Goal: Transaction & Acquisition: Book appointment/travel/reservation

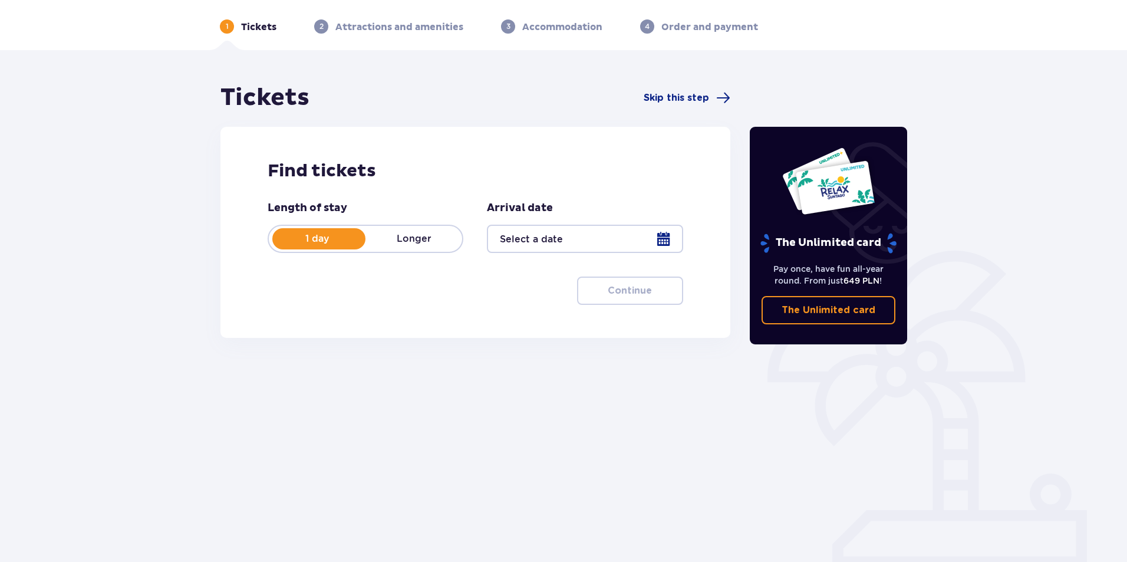
scroll to position [42, 0]
click at [659, 243] on div at bounding box center [585, 238] width 196 height 28
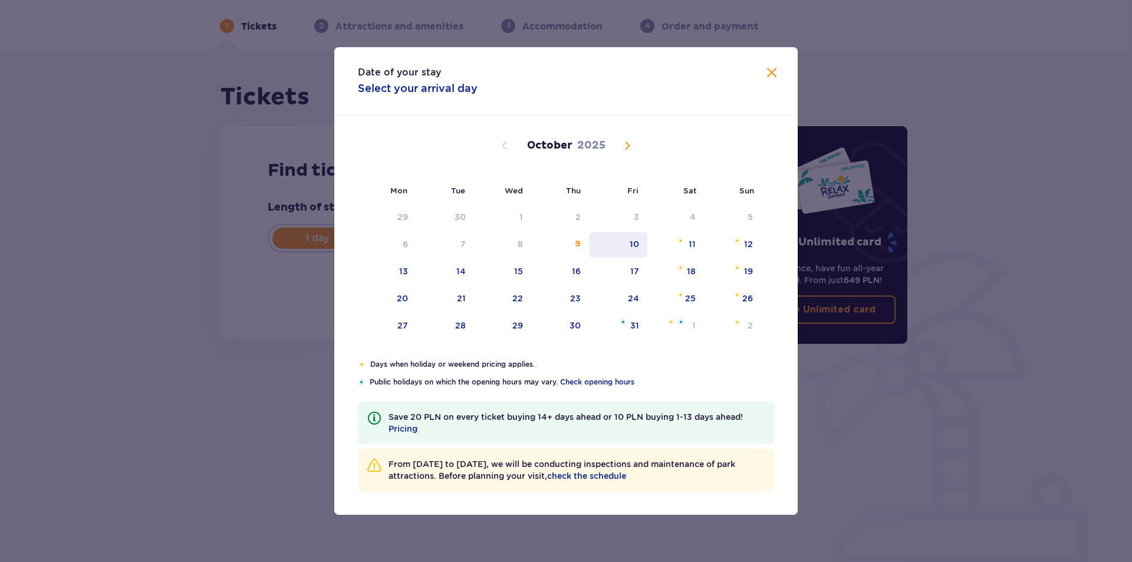
click at [638, 243] on div "10" at bounding box center [633, 244] width 9 height 12
type input "[DATE]"
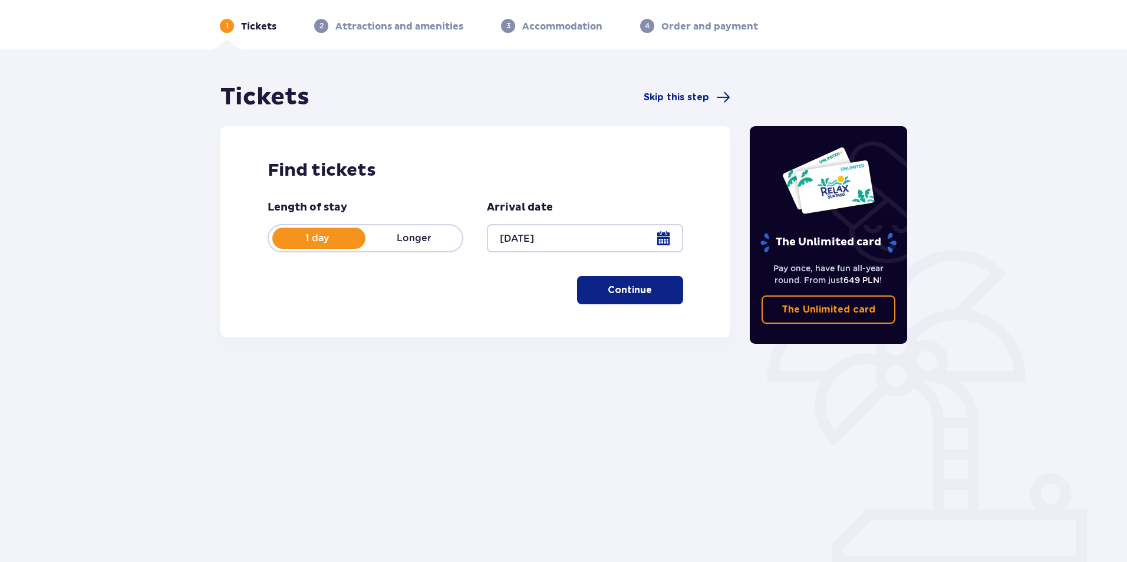
click at [626, 294] on p "Continue" at bounding box center [630, 289] width 44 height 13
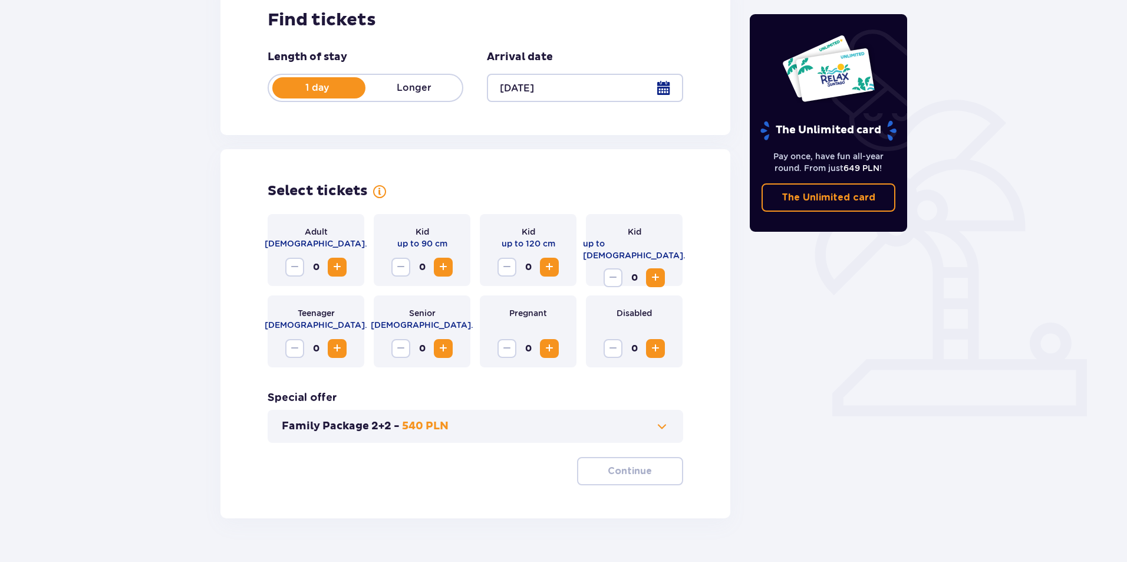
scroll to position [220, 0]
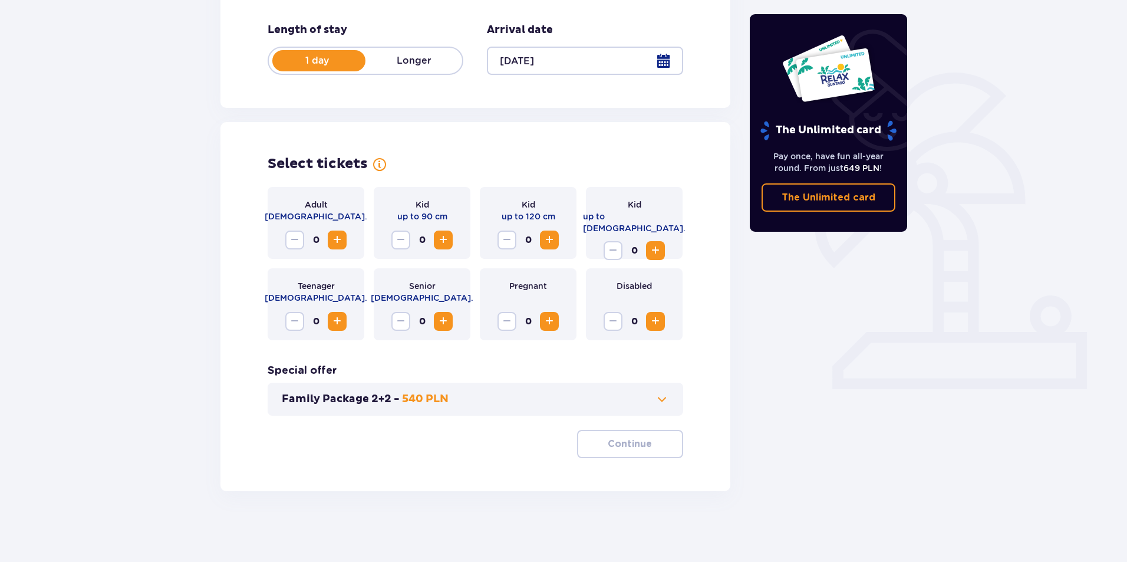
click at [337, 242] on span "Increase" at bounding box center [337, 240] width 14 height 14
click at [446, 243] on span "Increase" at bounding box center [443, 240] width 14 height 14
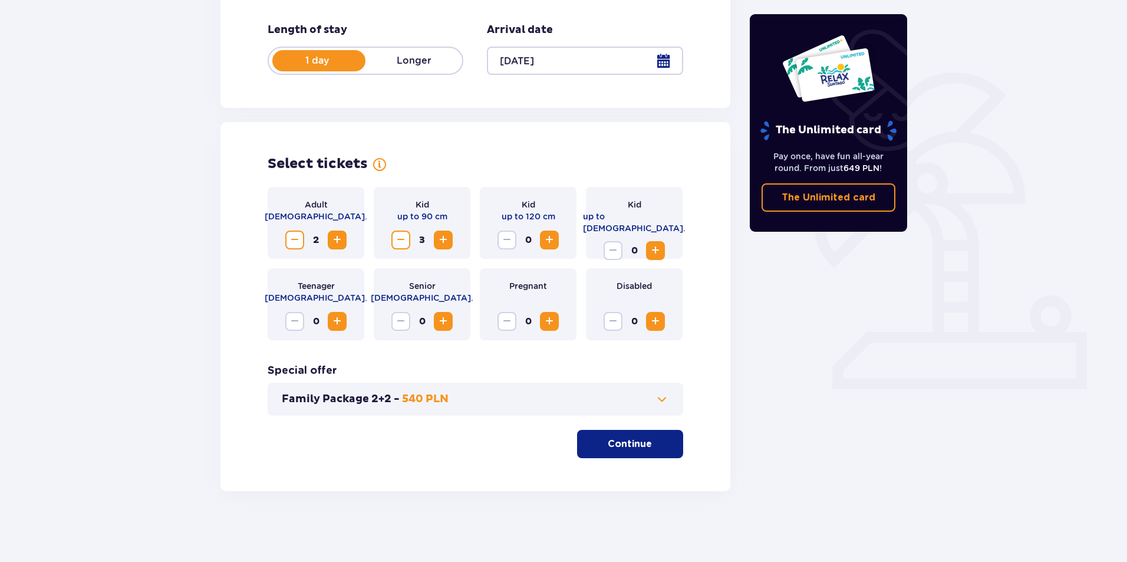
click at [663, 399] on span at bounding box center [662, 399] width 14 height 14
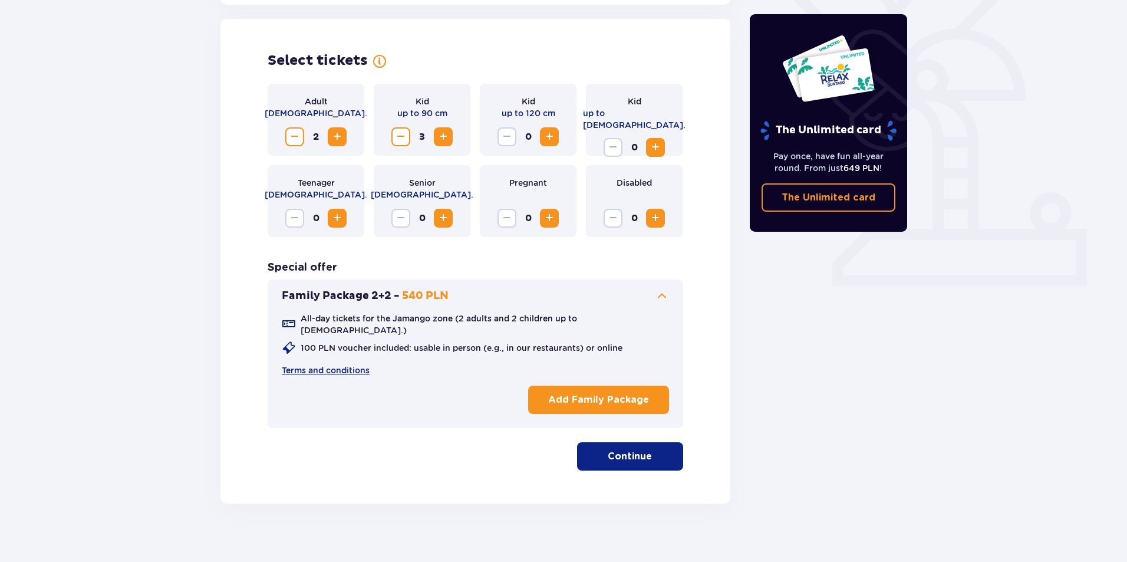
scroll to position [326, 0]
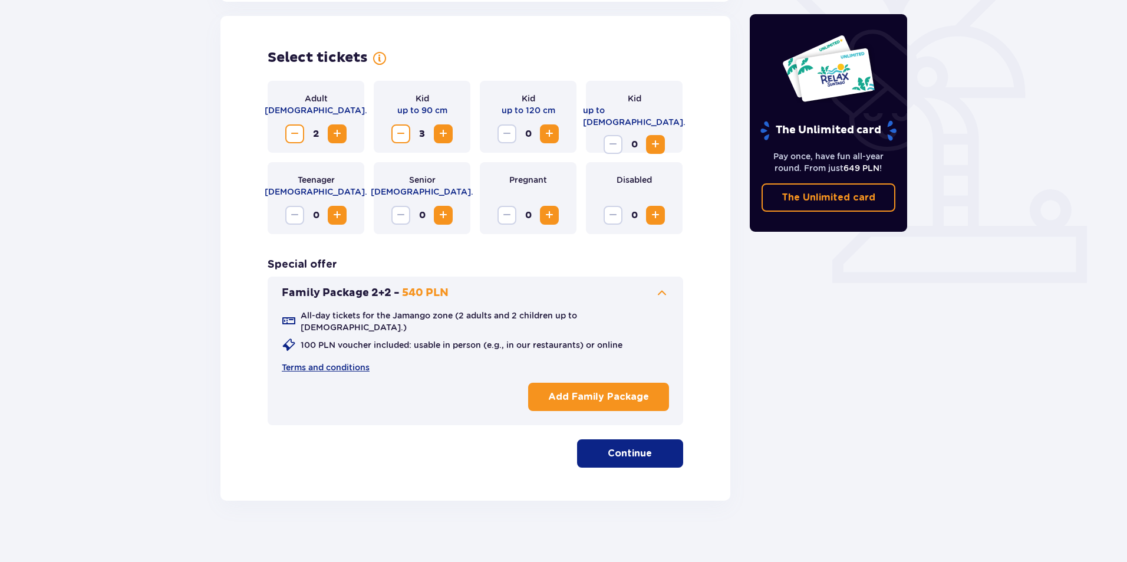
click at [644, 382] on button "Add Family Package" at bounding box center [598, 396] width 141 height 28
click at [636, 454] on button "Continue" at bounding box center [630, 453] width 106 height 28
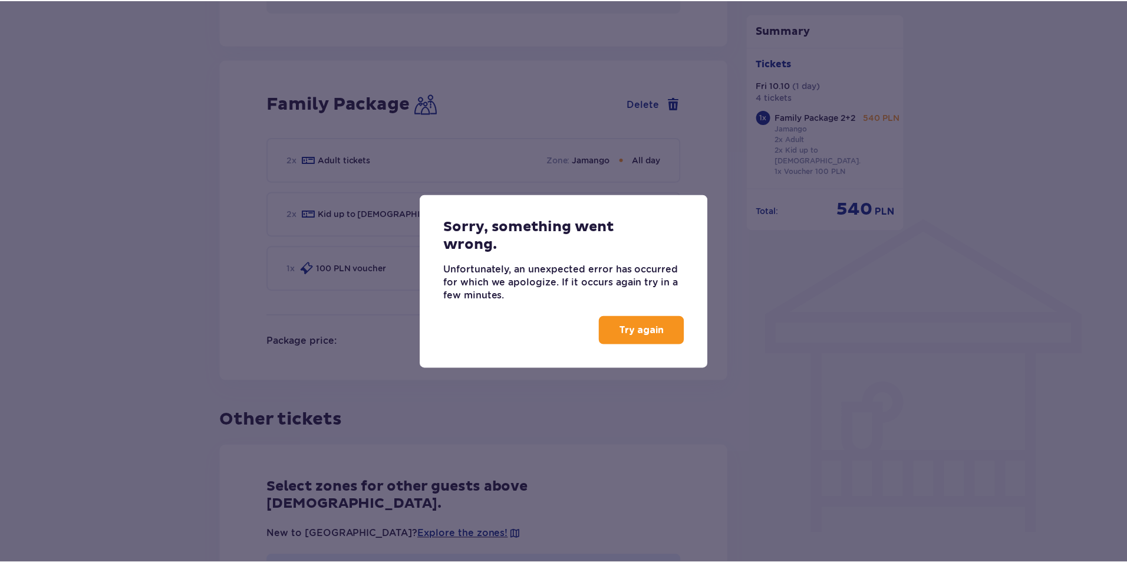
scroll to position [760, 0]
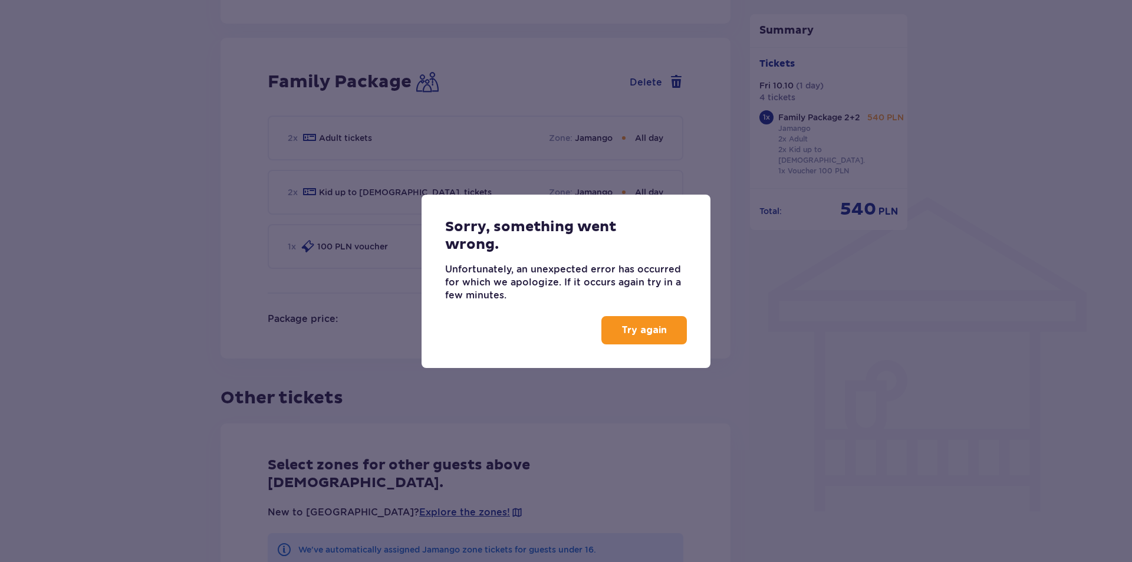
click at [658, 332] on p "Try again" at bounding box center [643, 330] width 45 height 13
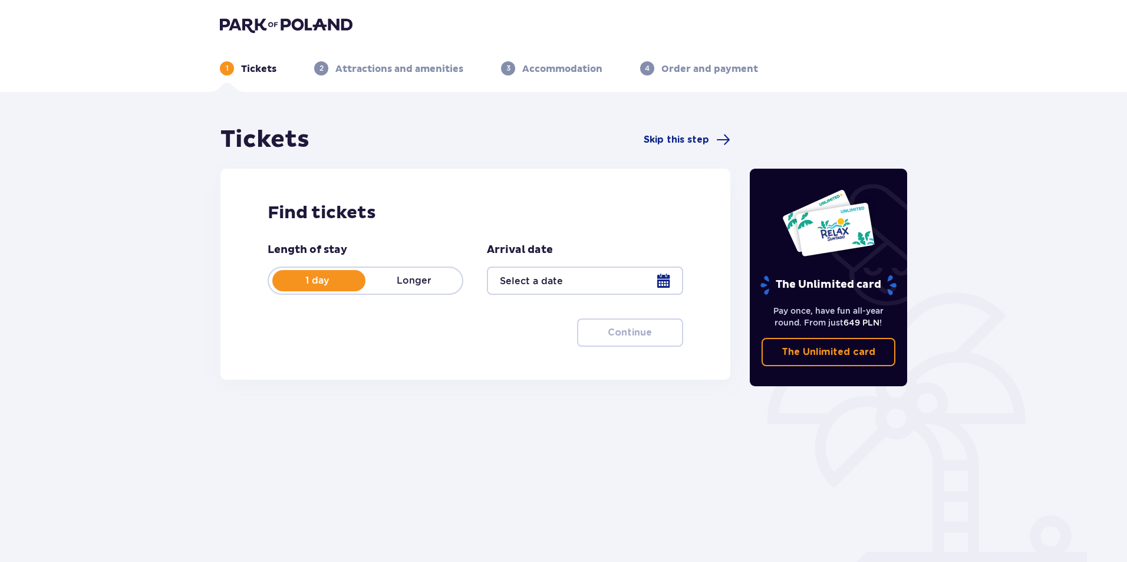
click at [669, 279] on div at bounding box center [585, 280] width 196 height 28
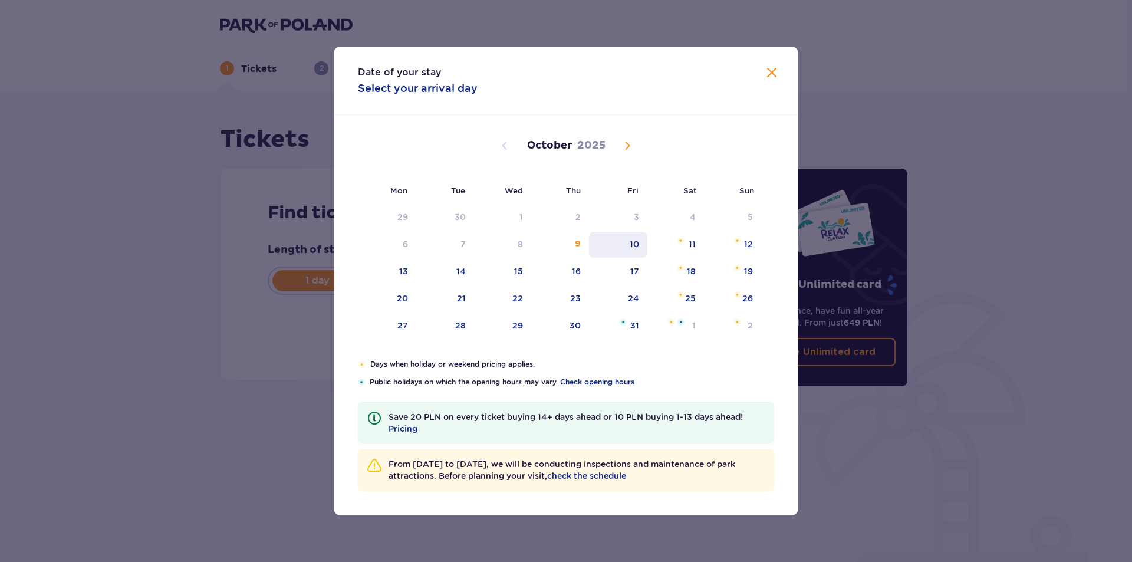
click at [619, 249] on div "10" at bounding box center [618, 245] width 58 height 26
type input "[DATE]"
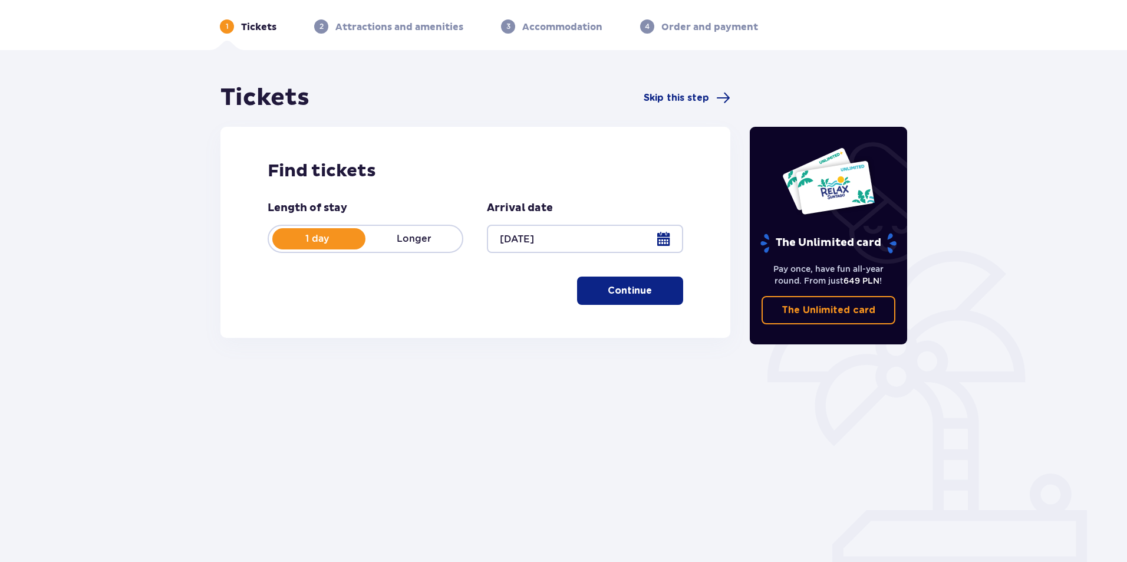
scroll to position [42, 0]
click at [611, 300] on button "Continue" at bounding box center [630, 290] width 106 height 28
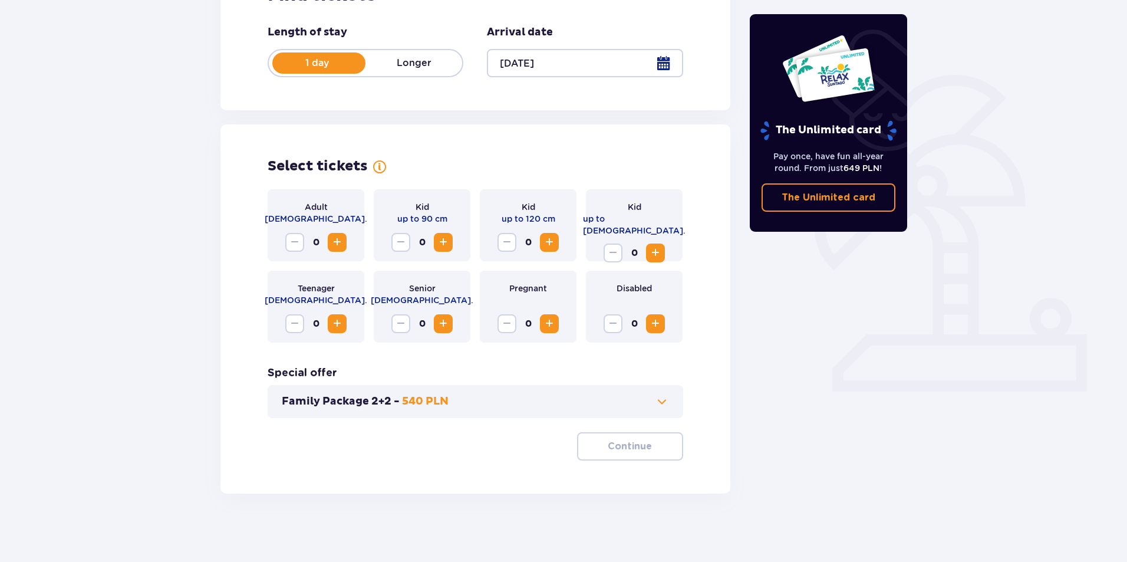
scroll to position [220, 0]
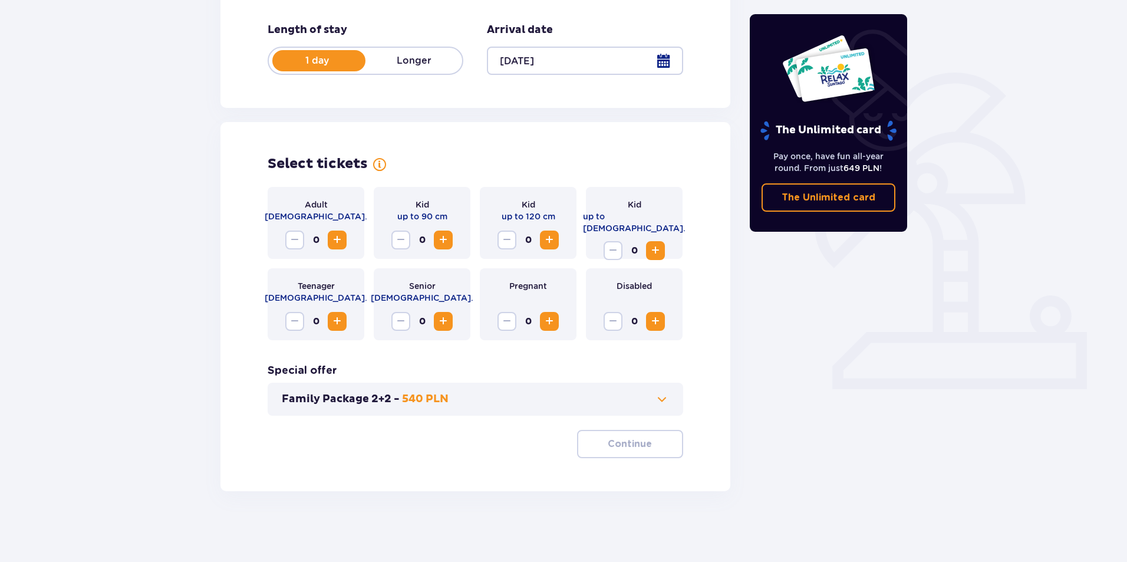
click at [333, 243] on span "Increase" at bounding box center [337, 240] width 14 height 14
click at [334, 242] on span "Increase" at bounding box center [337, 240] width 14 height 14
click at [552, 240] on span "Increase" at bounding box center [549, 240] width 14 height 14
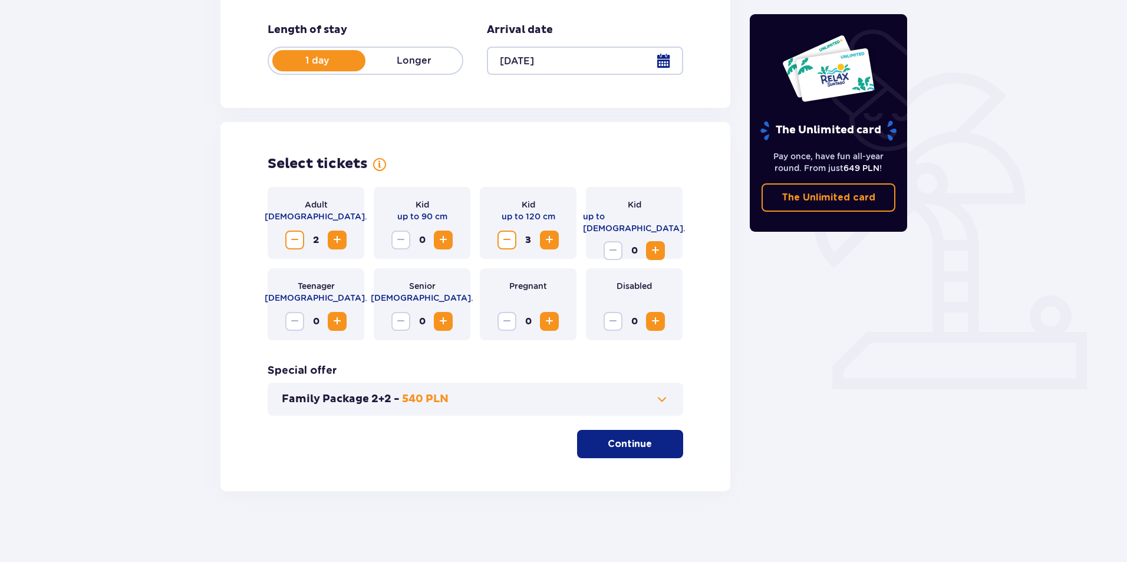
click at [649, 243] on span "Increase" at bounding box center [655, 250] width 14 height 14
click at [650, 243] on span "Increase" at bounding box center [655, 250] width 14 height 14
click at [506, 245] on span "Decrease" at bounding box center [507, 240] width 14 height 14
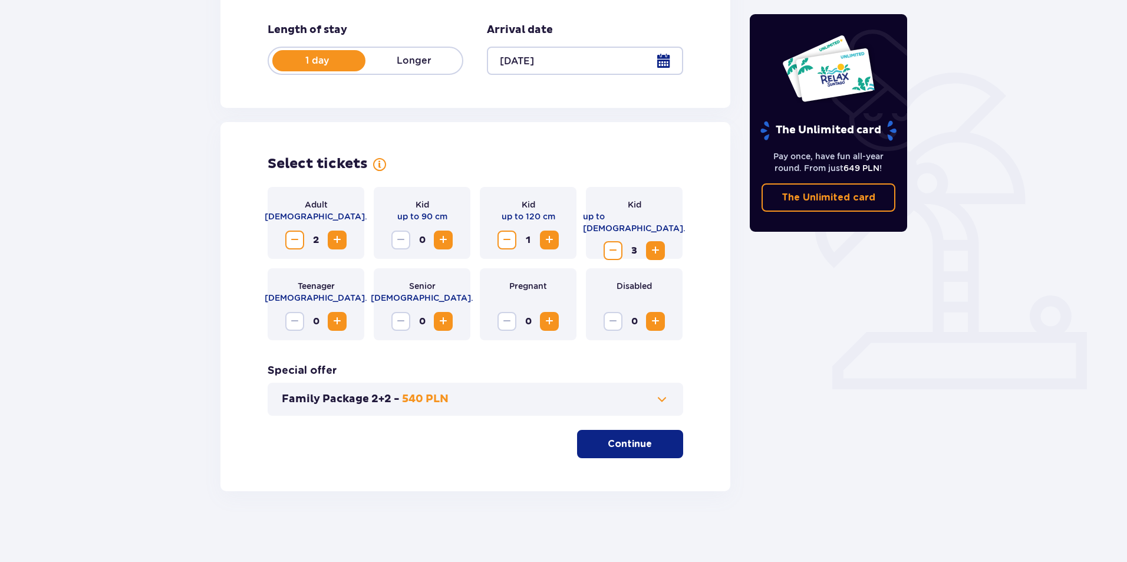
click at [506, 245] on span "Decrease" at bounding box center [507, 240] width 14 height 14
click at [657, 443] on span "button" at bounding box center [654, 444] width 14 height 14
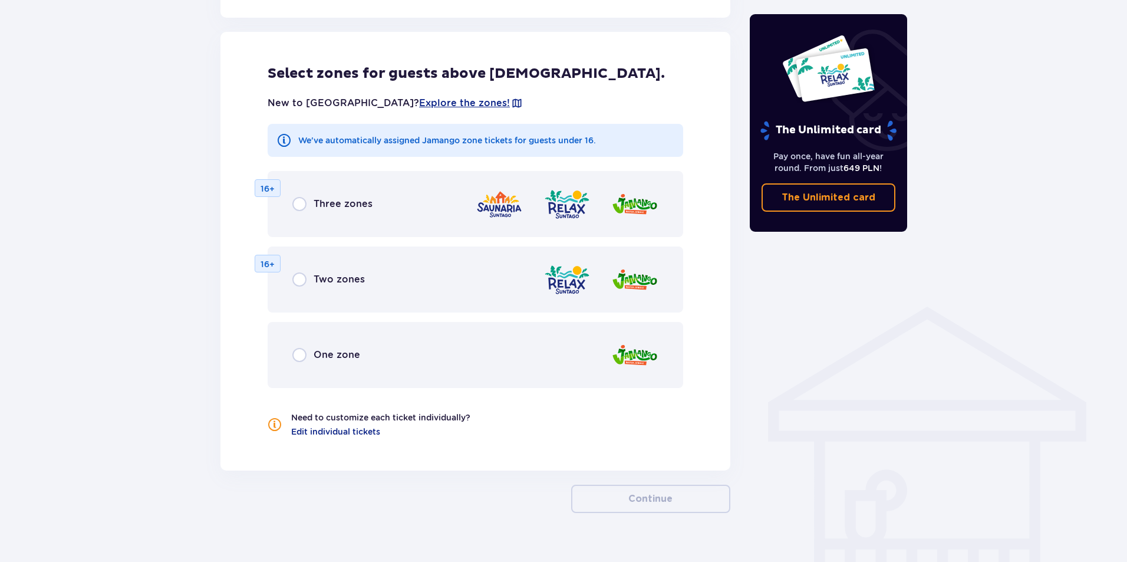
scroll to position [654, 0]
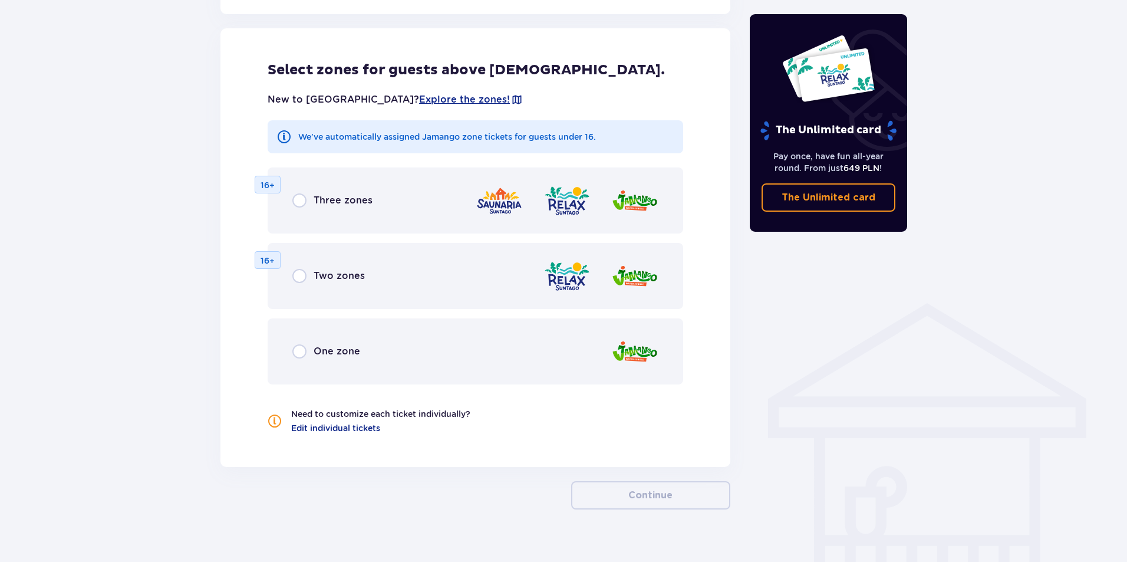
click at [302, 202] on input "radio" at bounding box center [299, 200] width 14 height 14
radio input "true"
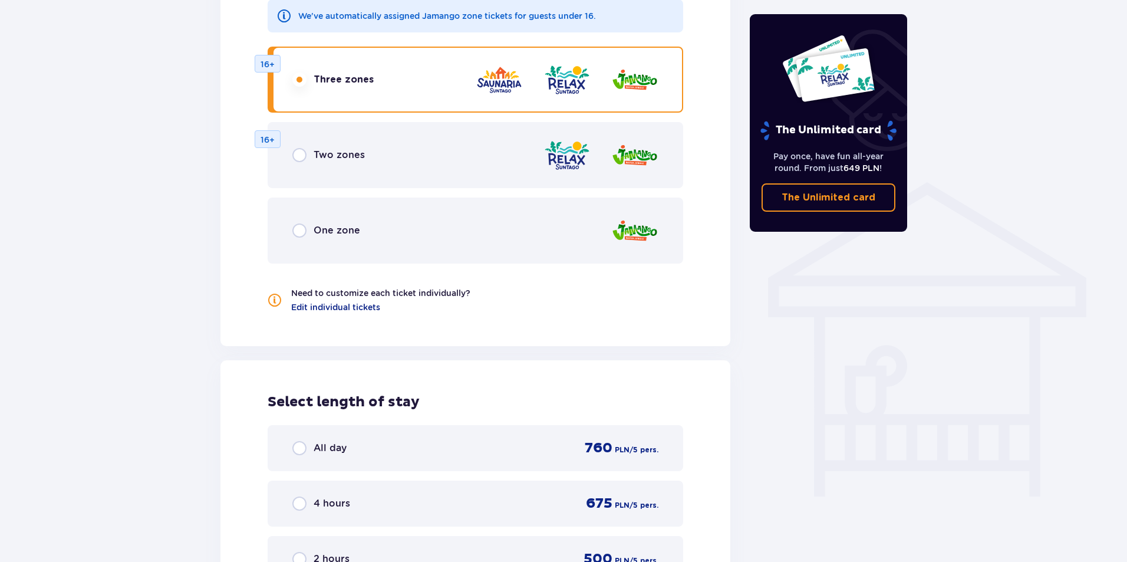
scroll to position [762, 0]
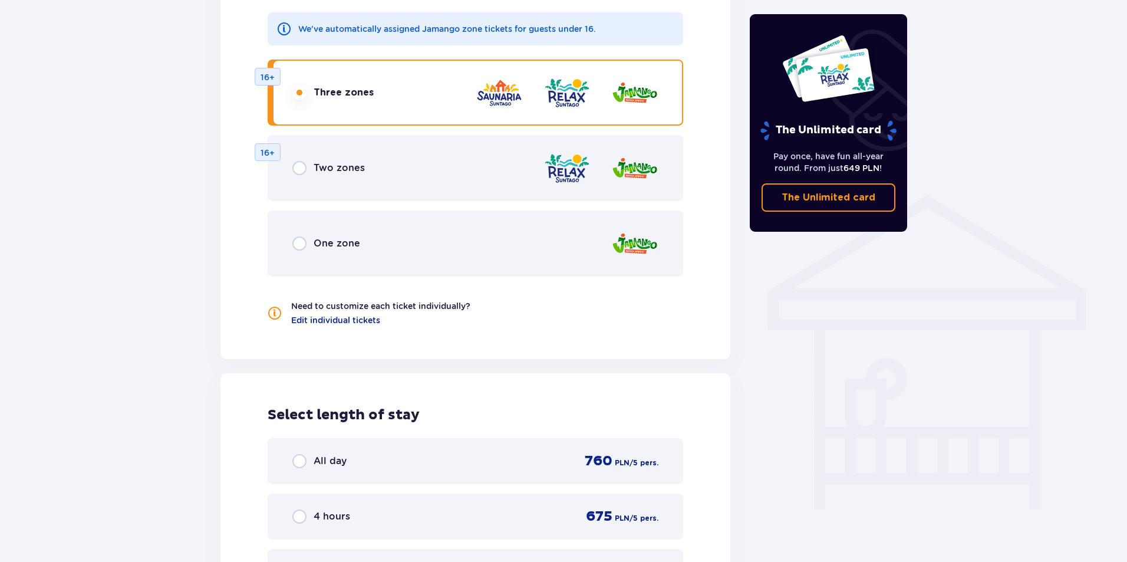
click at [299, 242] on input "radio" at bounding box center [299, 243] width 14 height 14
radio input "true"
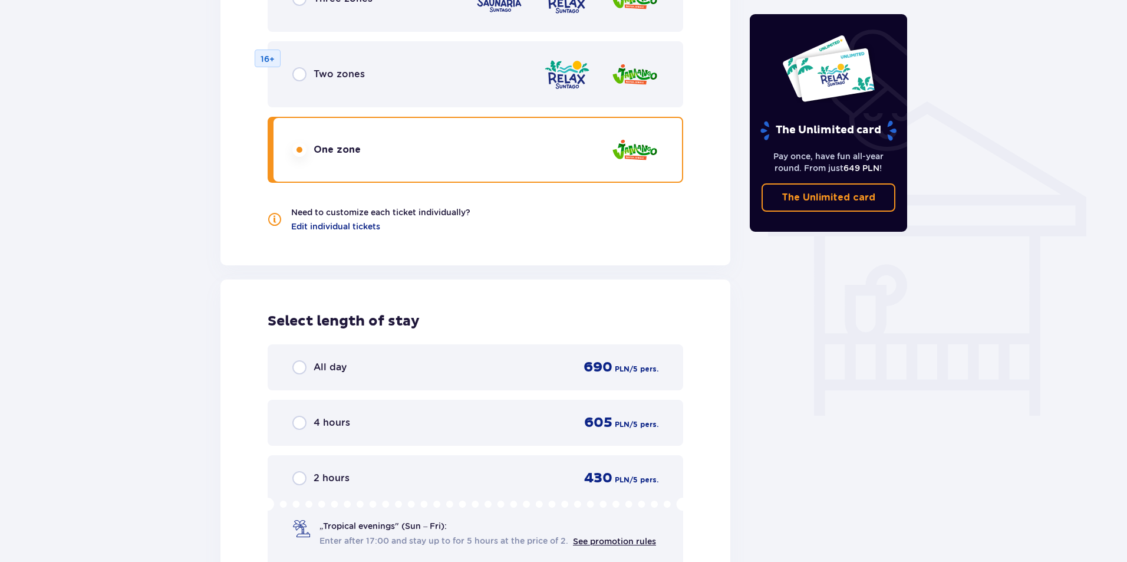
scroll to position [821, 0]
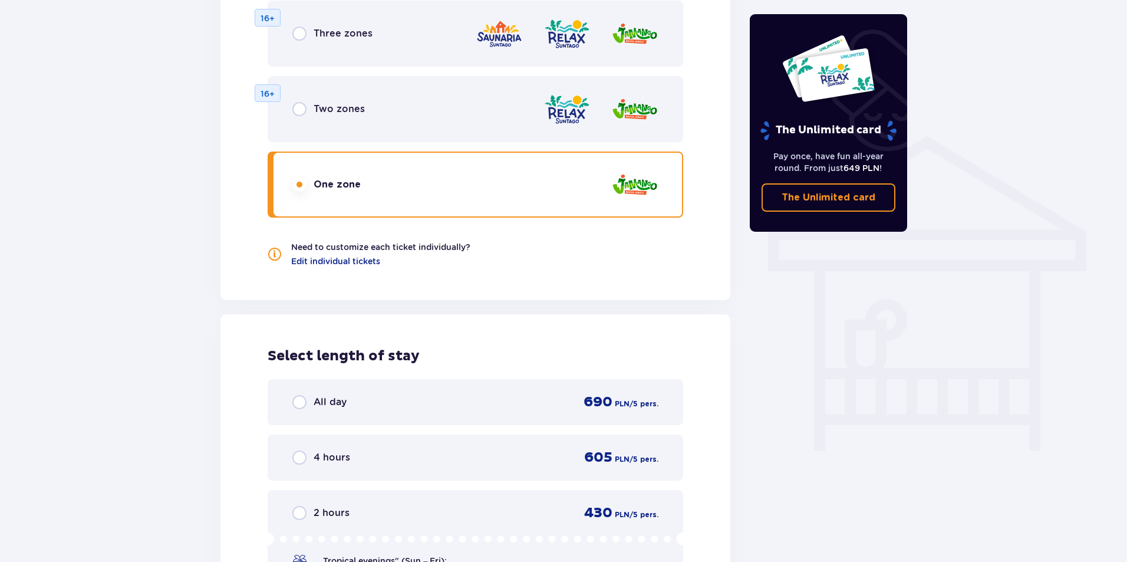
click at [305, 109] on input "radio" at bounding box center [299, 109] width 14 height 14
radio input "true"
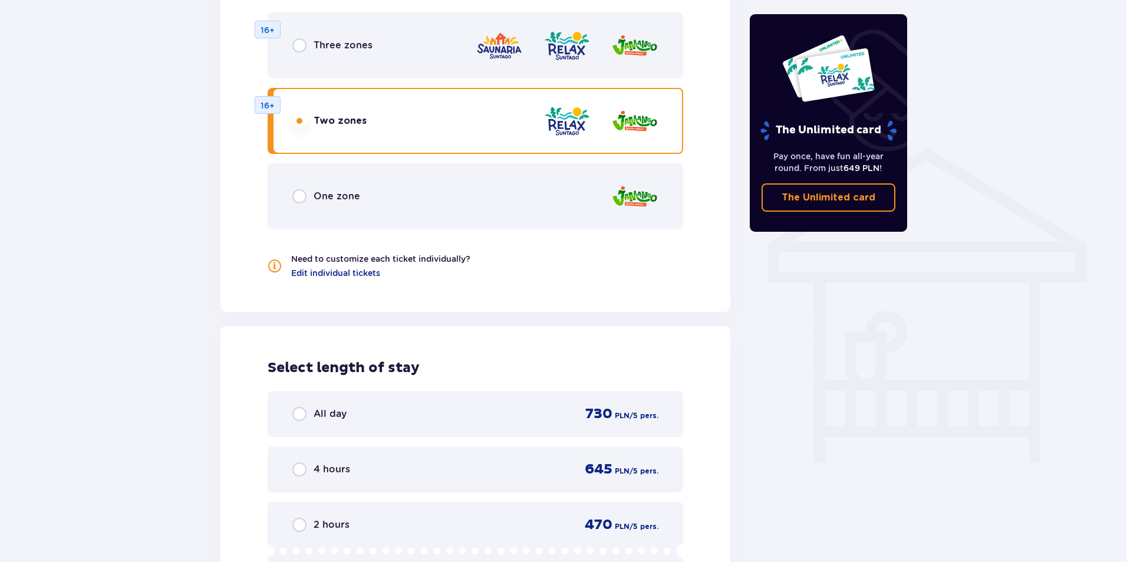
scroll to position [762, 0]
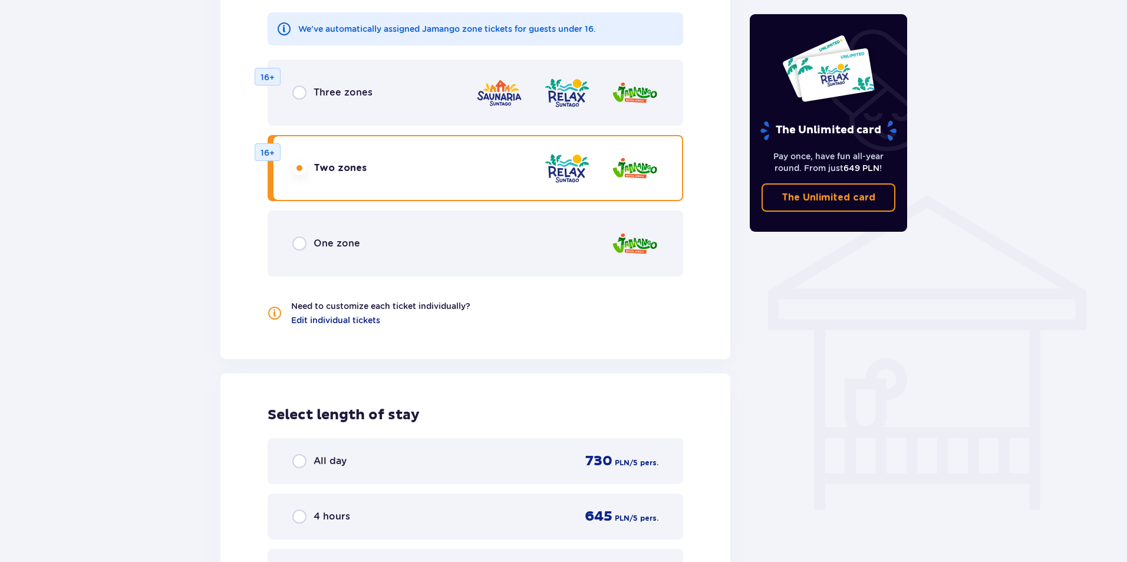
click at [301, 99] on input "radio" at bounding box center [299, 92] width 14 height 14
radio input "true"
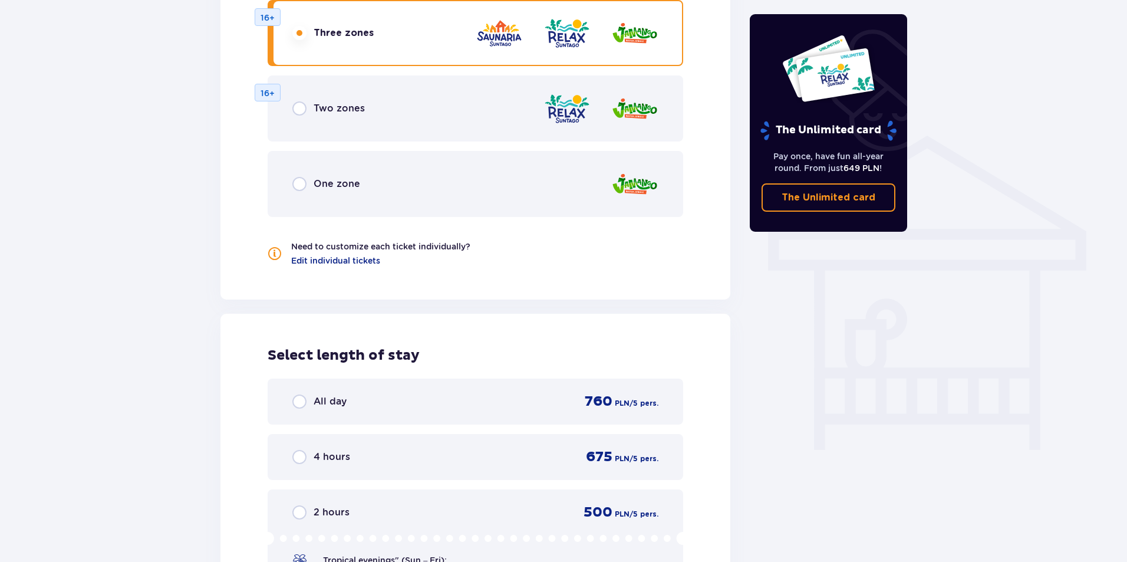
scroll to position [821, 0]
click at [304, 107] on input "radio" at bounding box center [299, 109] width 14 height 14
radio input "true"
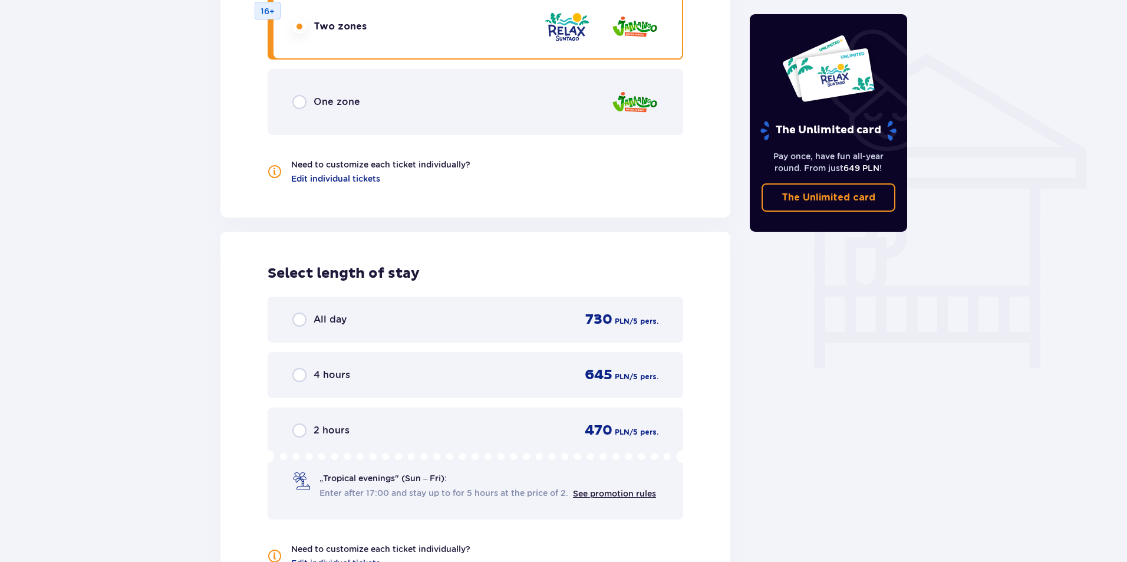
scroll to position [880, 0]
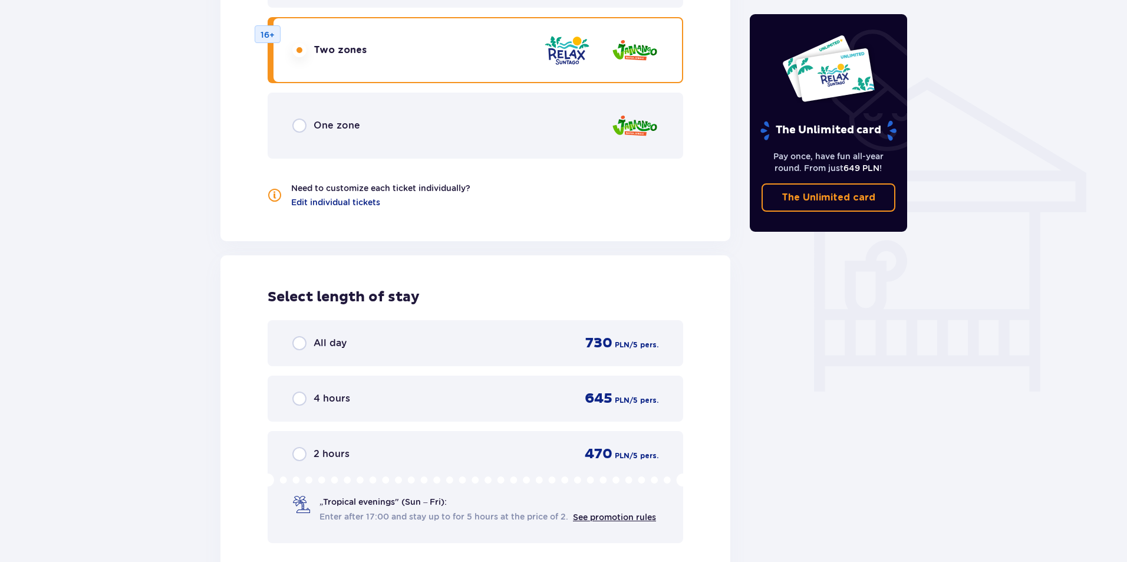
click at [298, 128] on input "radio" at bounding box center [299, 125] width 14 height 14
radio input "true"
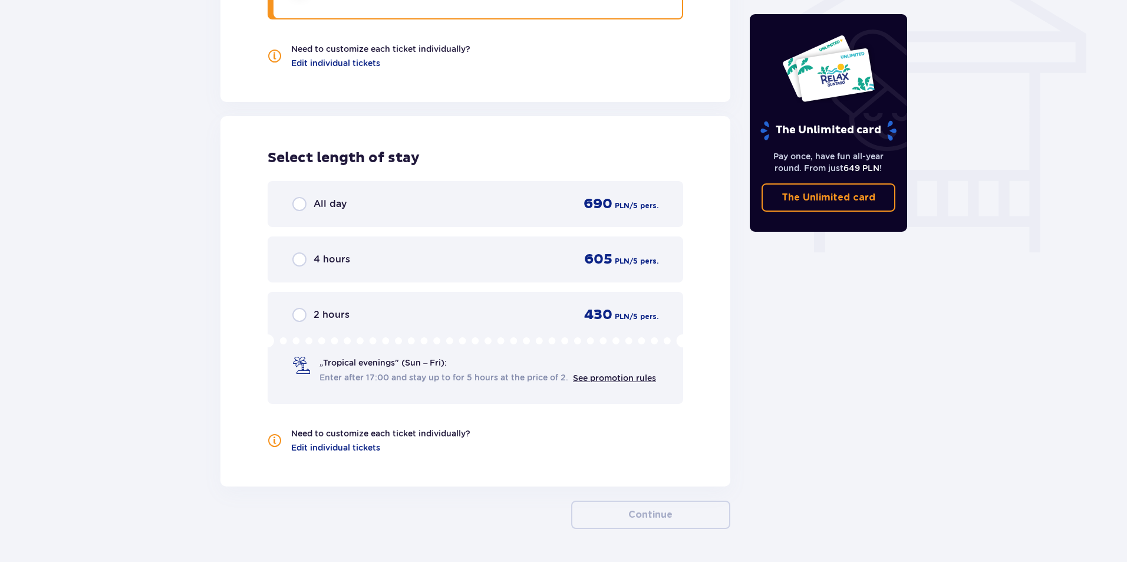
scroll to position [1057, 0]
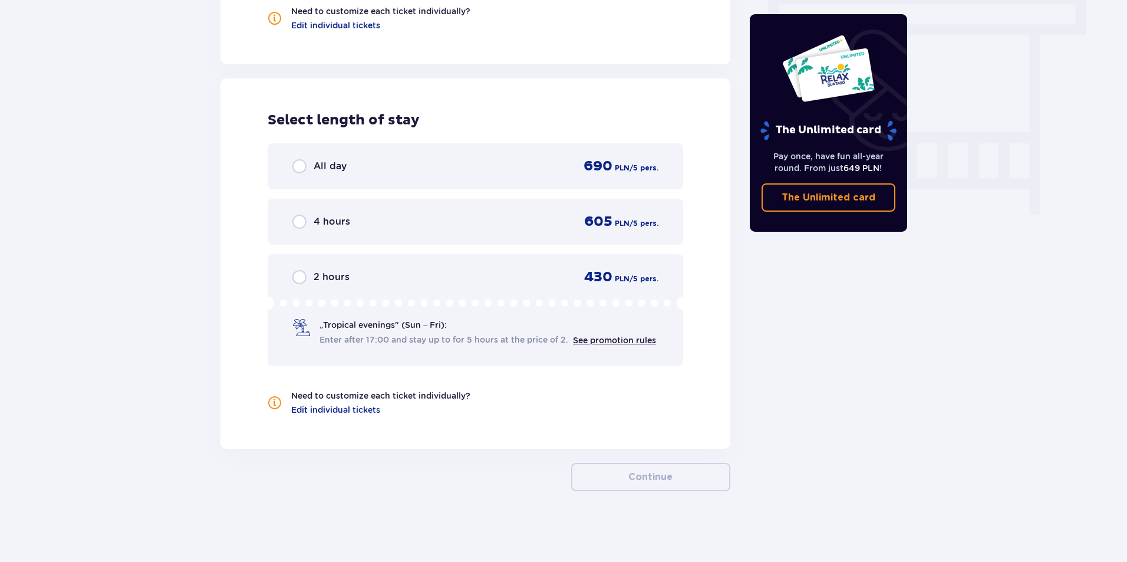
click at [305, 276] on input "radio" at bounding box center [299, 277] width 14 height 14
radio input "true"
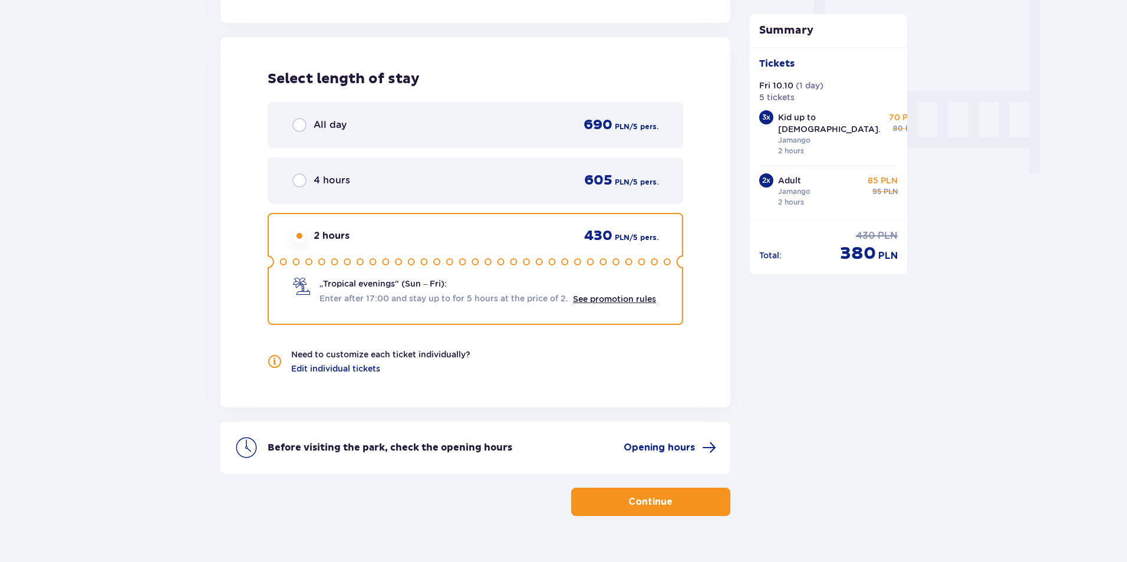
scroll to position [1123, 0]
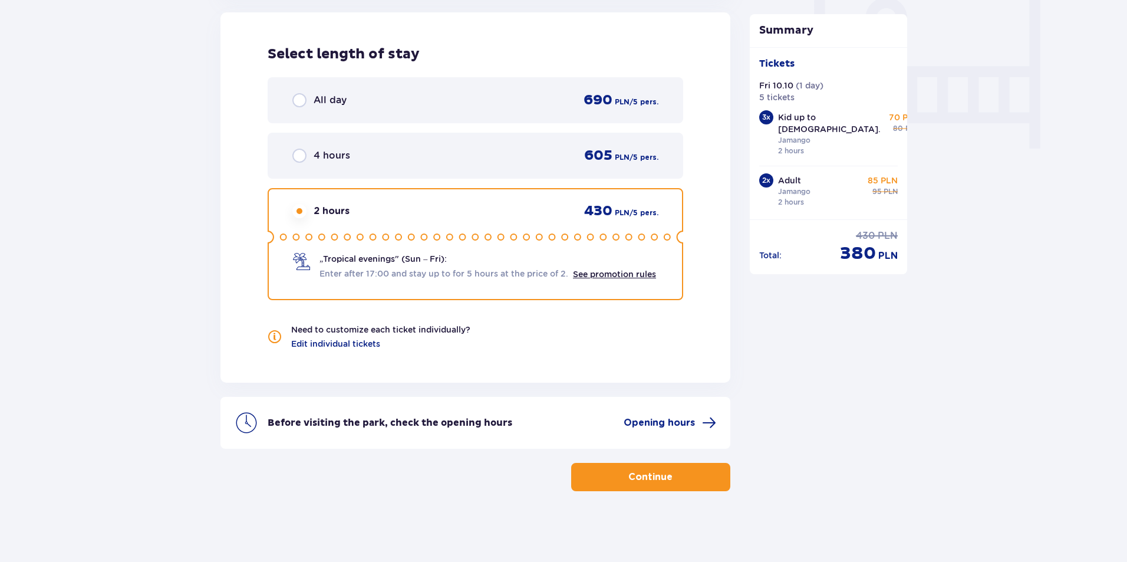
click at [307, 156] on div "4 hours" at bounding box center [321, 156] width 58 height 14
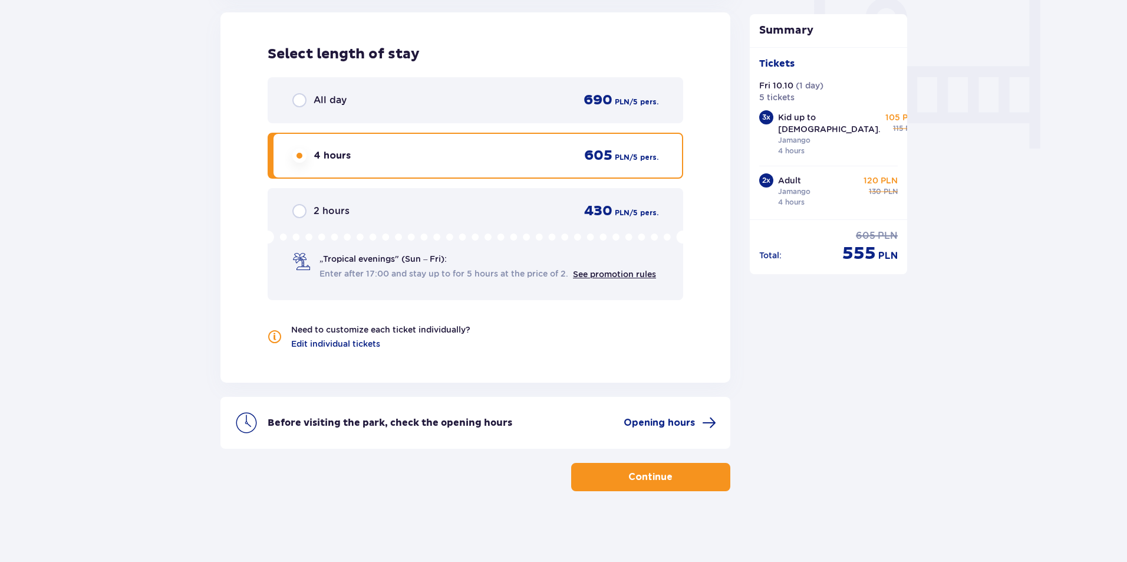
click at [304, 210] on input "radio" at bounding box center [299, 211] width 14 height 14
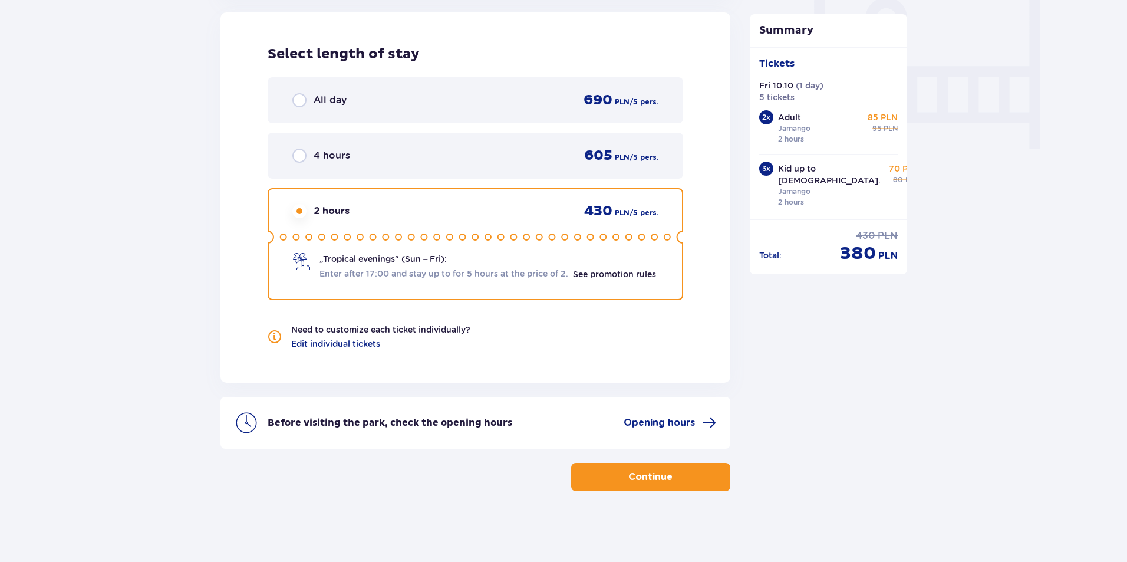
click at [296, 99] on input "radio" at bounding box center [299, 100] width 14 height 14
radio input "true"
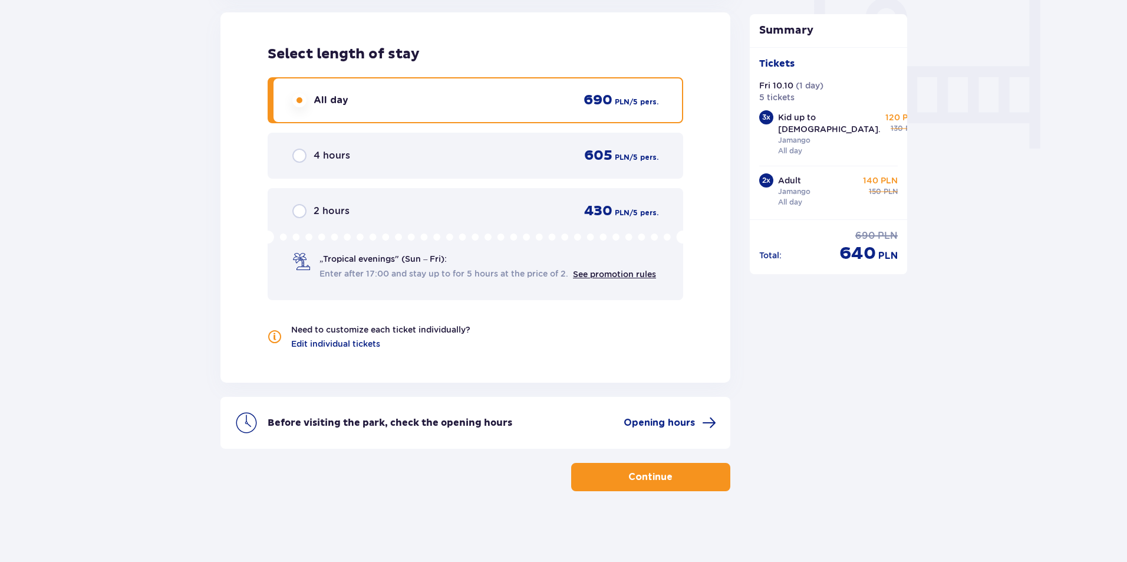
click at [301, 159] on input "radio" at bounding box center [299, 156] width 14 height 14
radio input "true"
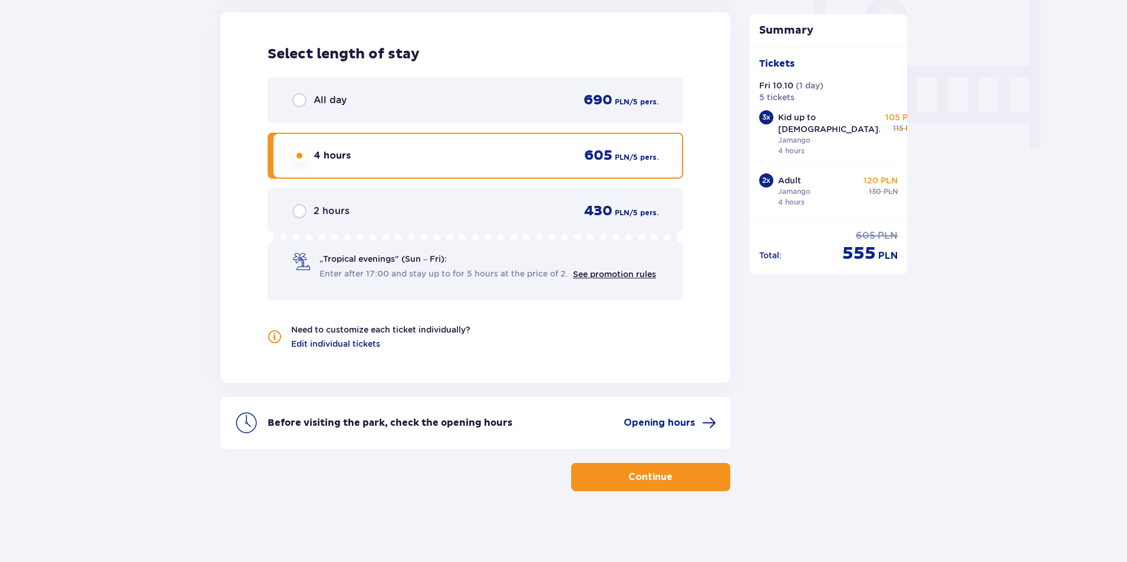
click at [701, 470] on button "Continue" at bounding box center [650, 477] width 159 height 28
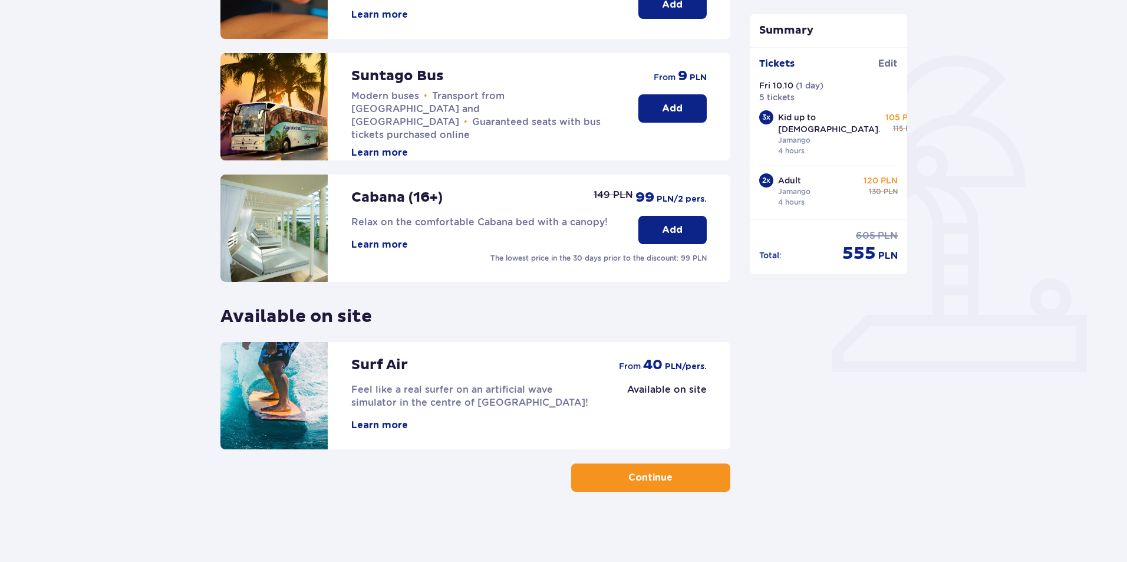
scroll to position [237, 0]
click at [661, 480] on p "Continue" at bounding box center [650, 476] width 44 height 13
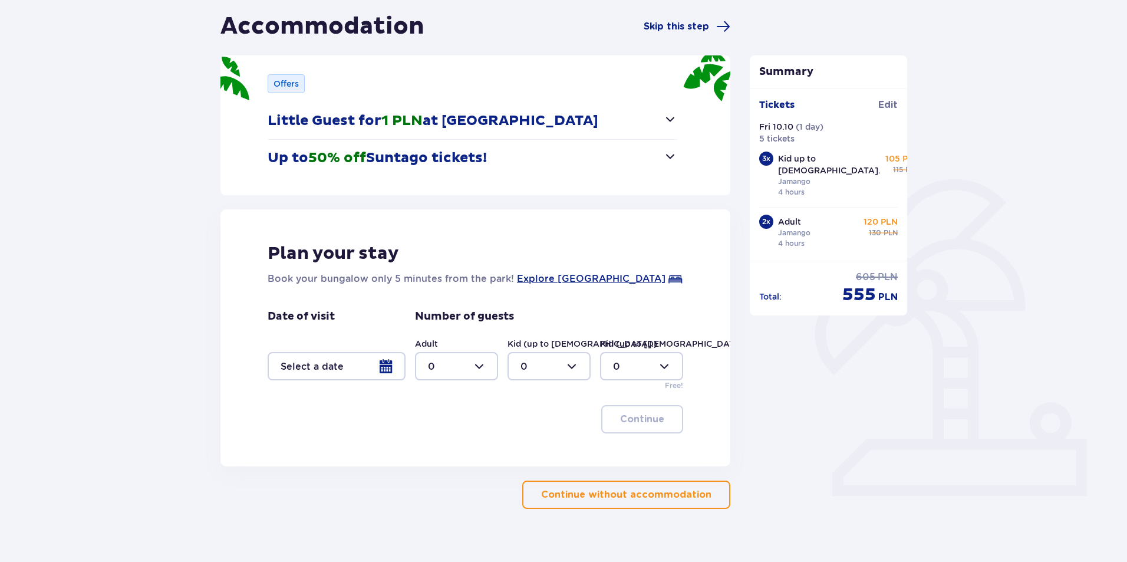
scroll to position [118, 0]
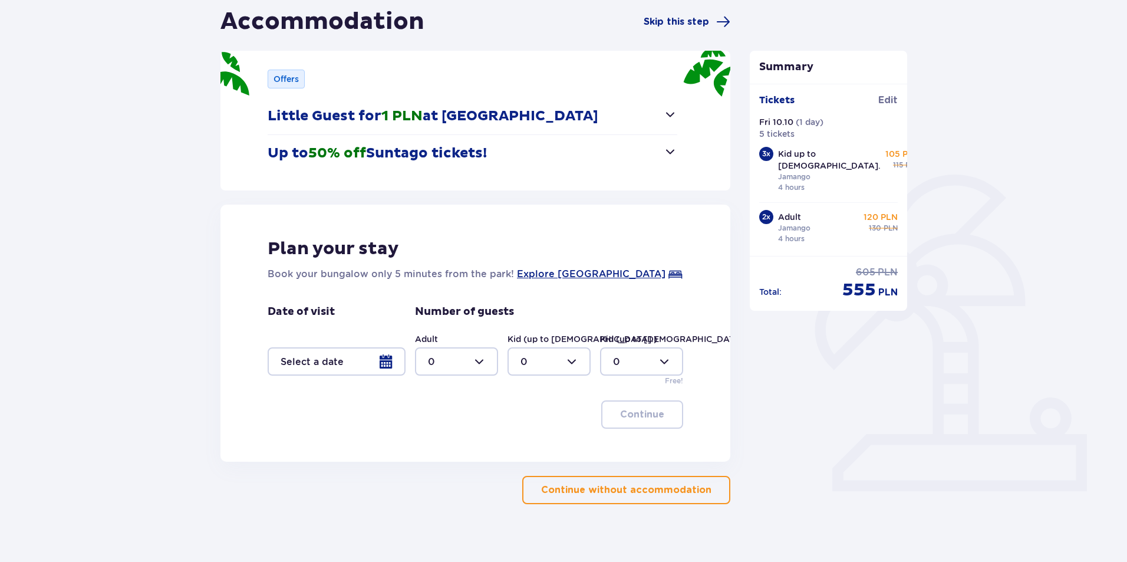
click at [402, 371] on div at bounding box center [337, 361] width 138 height 28
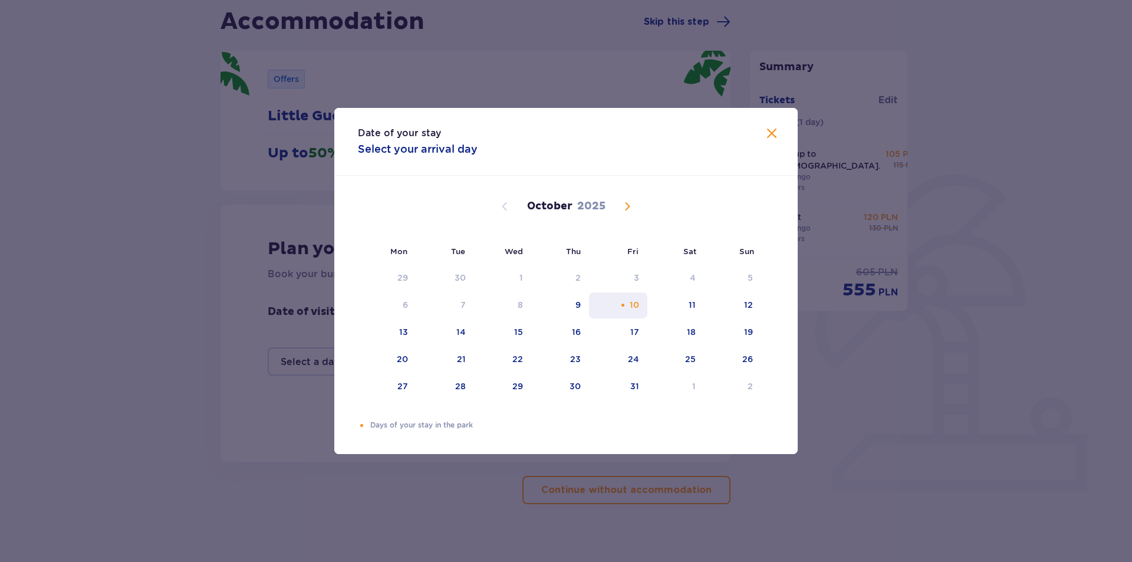
click at [629, 303] on div "10" at bounding box center [618, 305] width 58 height 26
click at [845, 391] on div "Date of your stay Select your arrival day Mon Tue Wed Thu Fri Sat Sun [DATE] 1 …" at bounding box center [566, 281] width 1132 height 562
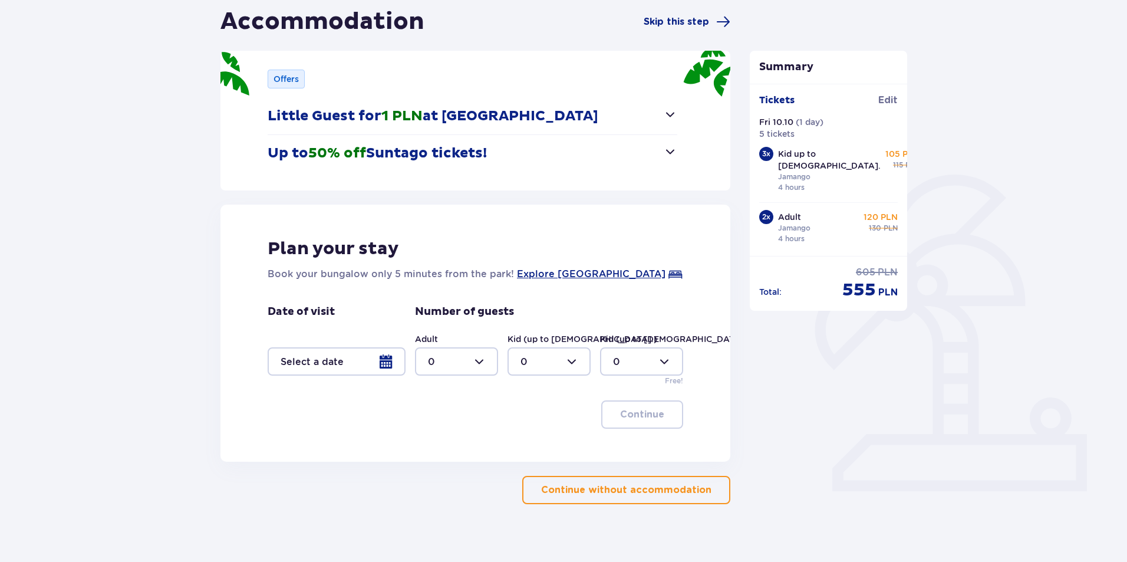
click at [387, 362] on div at bounding box center [337, 361] width 138 height 28
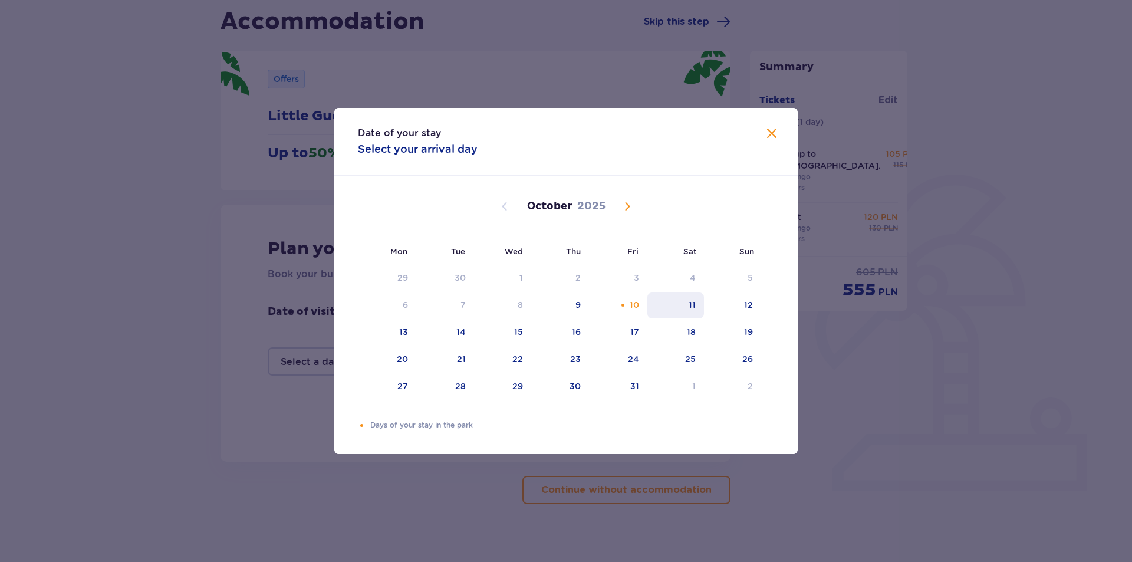
click at [647, 305] on div "11" at bounding box center [675, 305] width 57 height 26
click at [636, 306] on div "10" at bounding box center [633, 305] width 9 height 12
click at [668, 306] on div "11" at bounding box center [675, 305] width 57 height 26
type input "[DATE] - [DATE]"
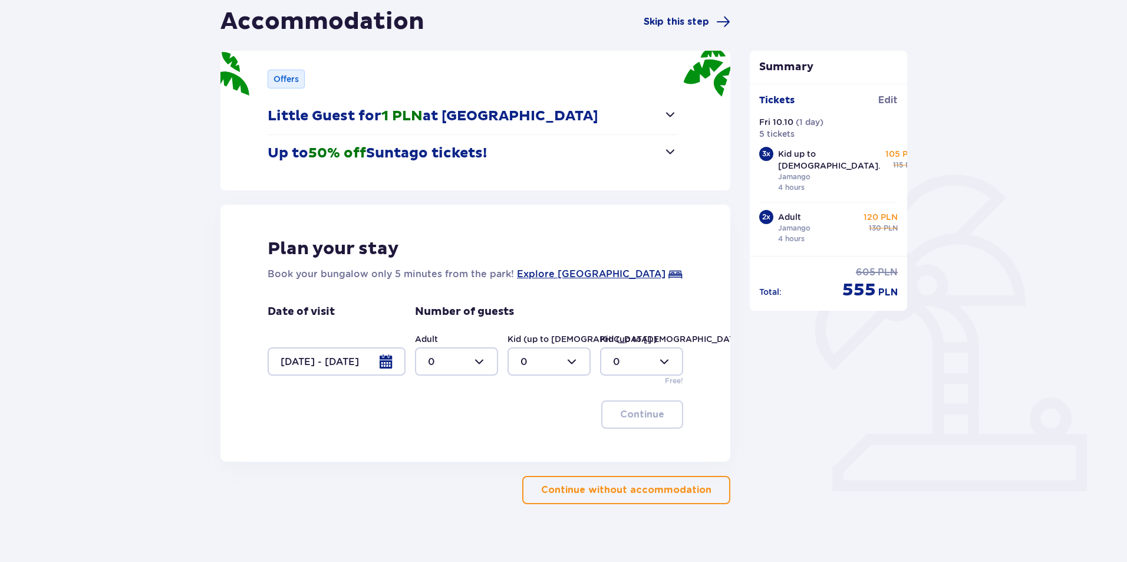
click at [384, 363] on div at bounding box center [337, 361] width 138 height 28
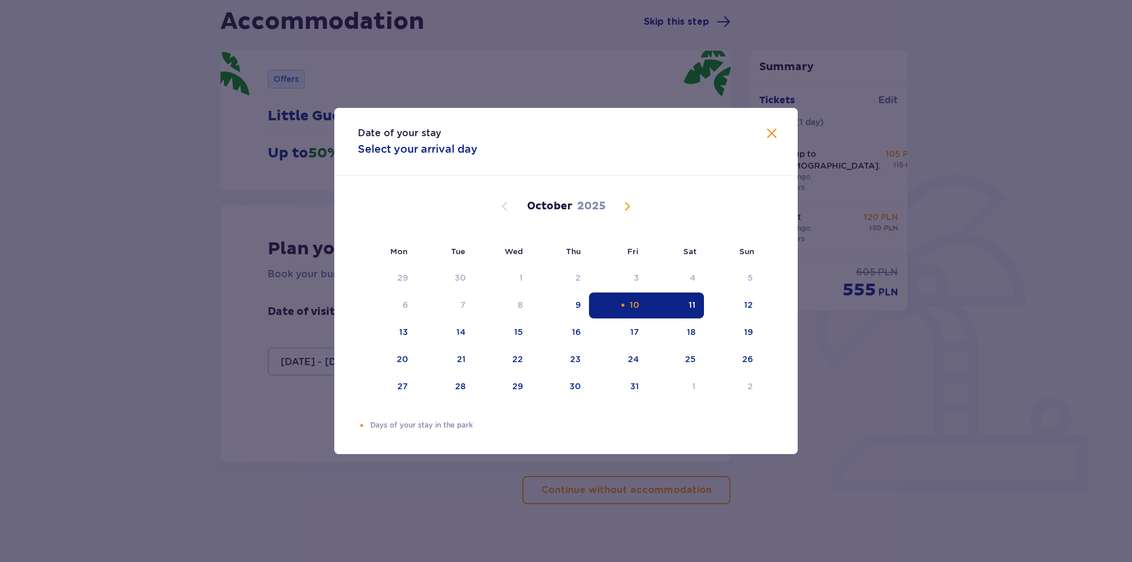
click at [631, 307] on div "10" at bounding box center [633, 305] width 9 height 12
click at [674, 306] on div "11" at bounding box center [675, 305] width 57 height 26
click at [806, 371] on div "Summary Tickets added to cart Tickets Edit Fri 10.10 ( 1 day ) 5 tickets 3 x Ki…" at bounding box center [828, 255] width 177 height 497
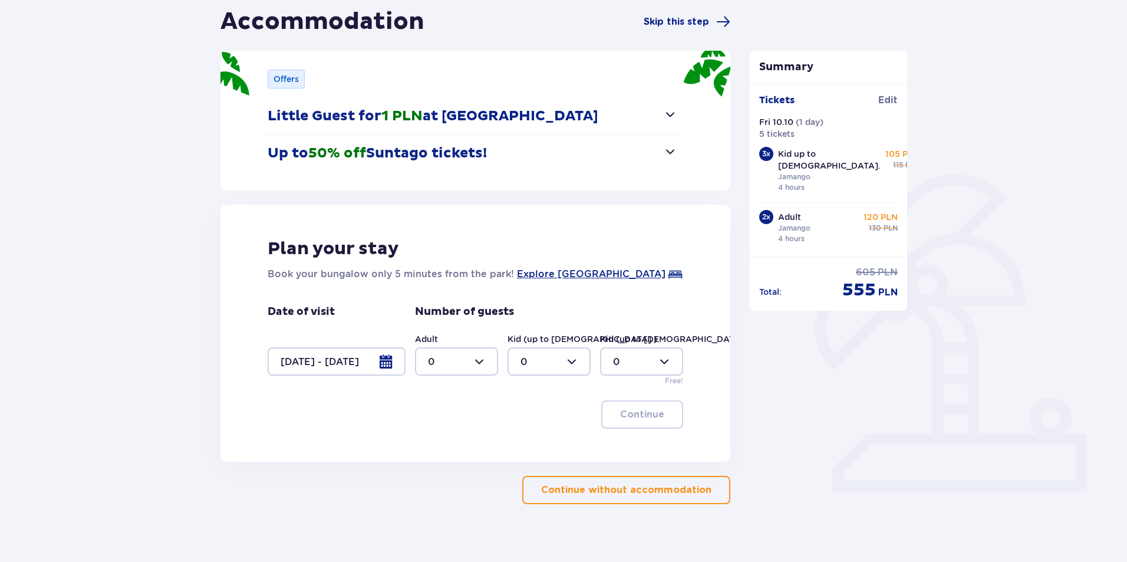
click at [477, 362] on div at bounding box center [456, 361] width 83 height 28
click at [436, 441] on div "2" at bounding box center [456, 446] width 57 height 13
type input "2"
click at [576, 364] on div at bounding box center [548, 361] width 83 height 28
click at [526, 463] on span "3" at bounding box center [549, 471] width 81 height 25
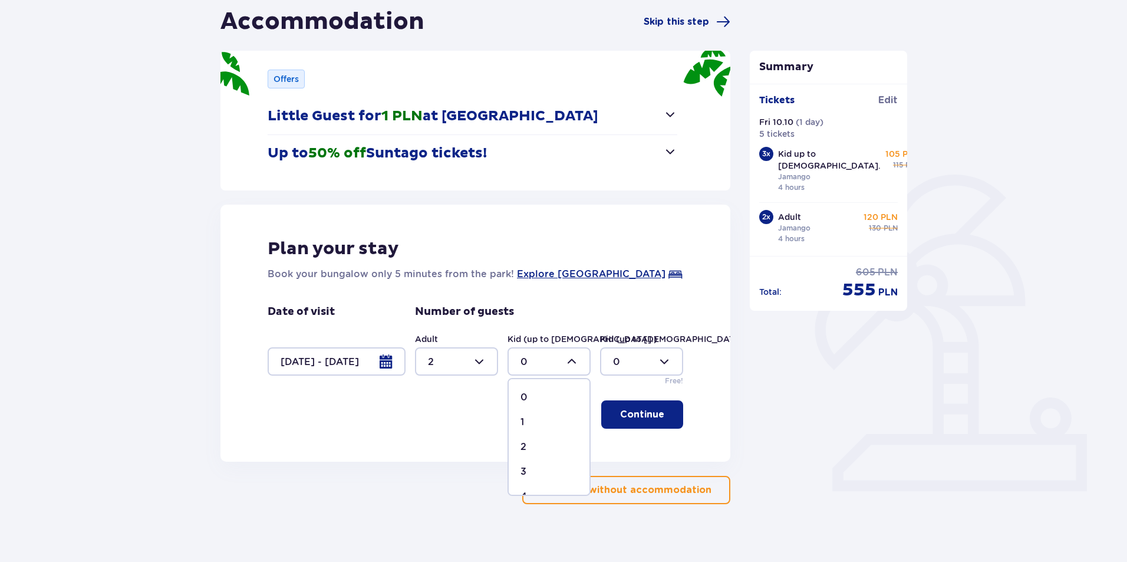
type input "3"
click at [663, 361] on div at bounding box center [641, 361] width 83 height 28
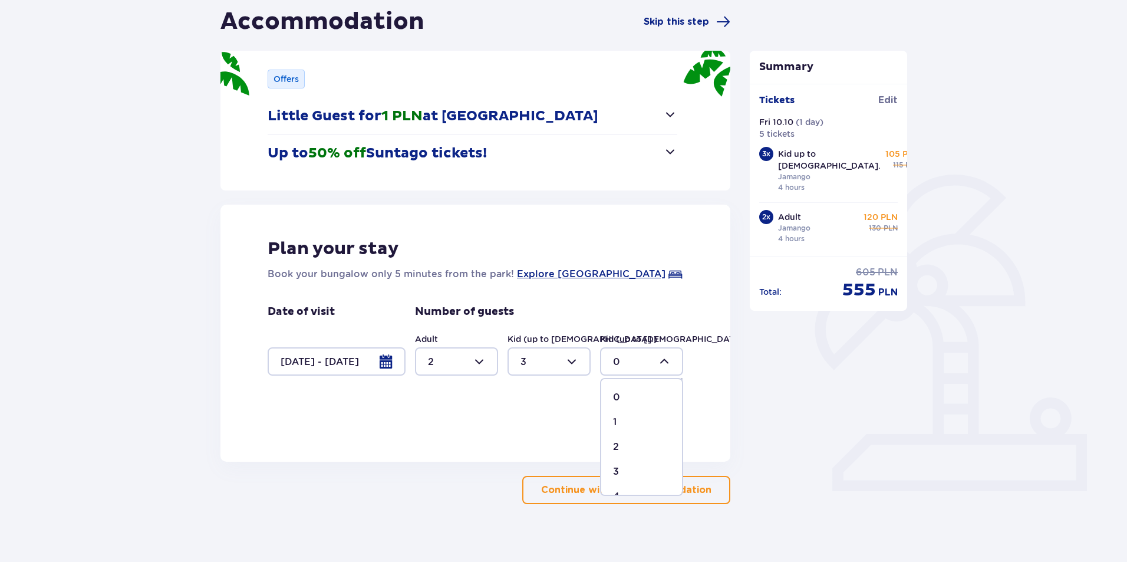
click at [617, 471] on p "3" at bounding box center [616, 471] width 6 height 13
drag, startPoint x: 658, startPoint y: 365, endPoint x: 665, endPoint y: 365, distance: 7.1
click at [659, 365] on div at bounding box center [641, 361] width 83 height 28
click at [615, 398] on p "0" at bounding box center [616, 397] width 7 height 13
type input "0"
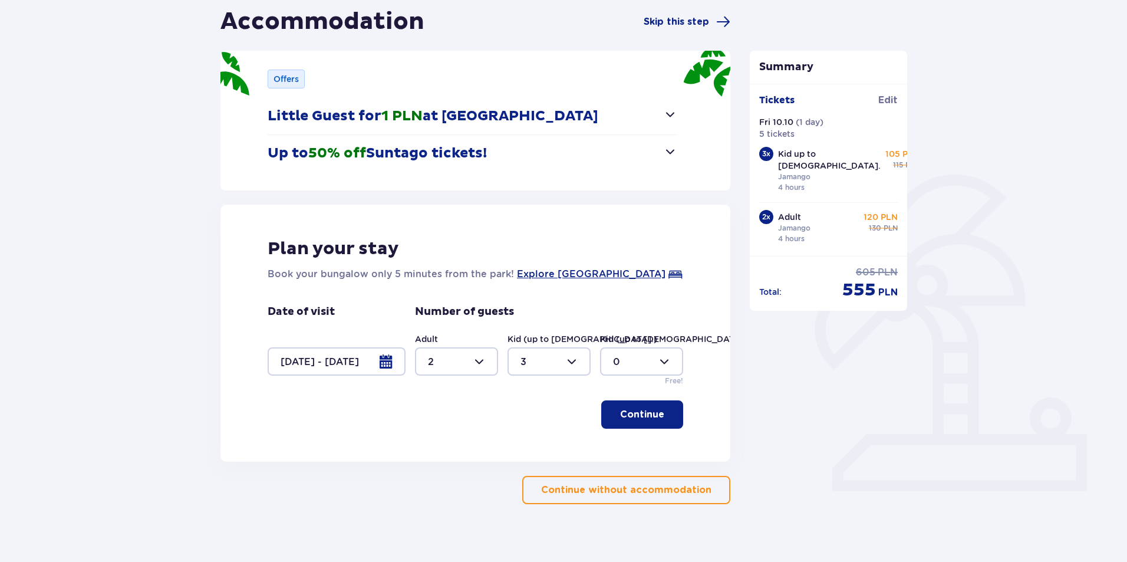
click at [653, 411] on p "Continue" at bounding box center [642, 414] width 44 height 13
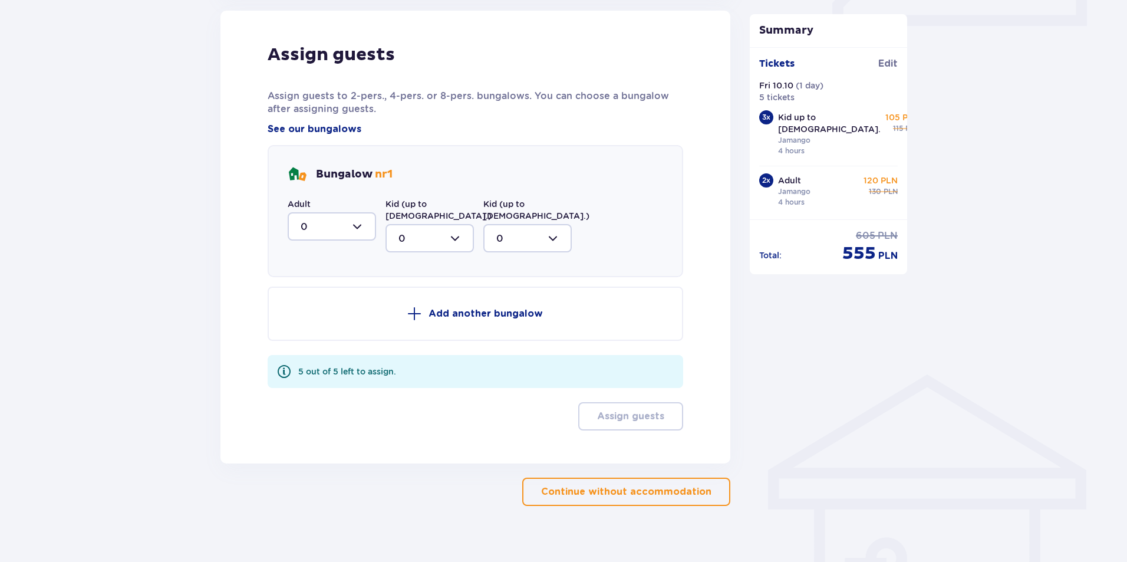
scroll to position [586, 0]
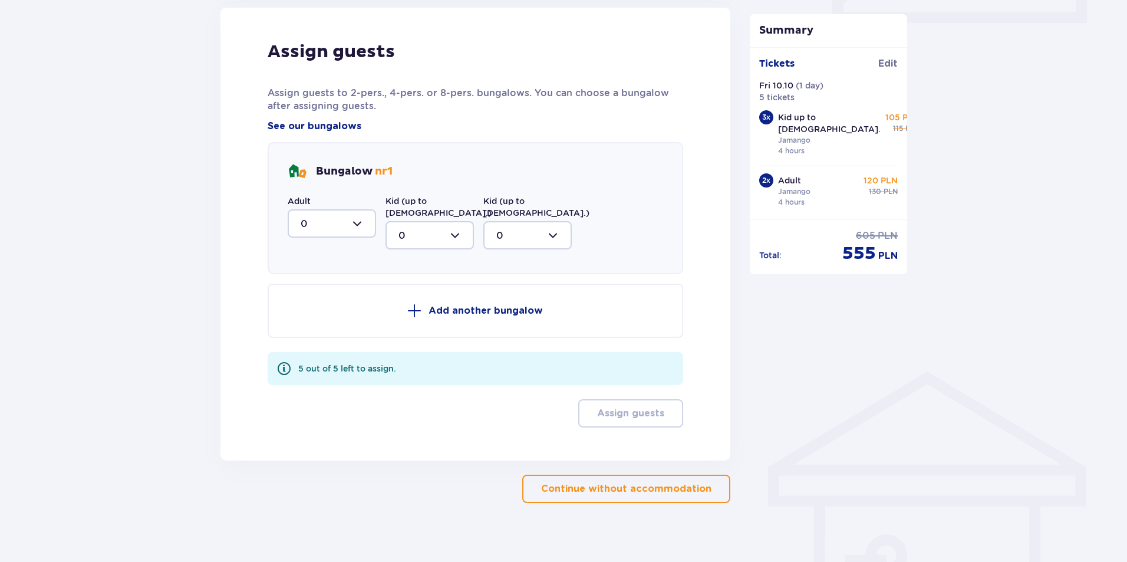
click at [665, 482] on p "Continue without accommodation" at bounding box center [626, 488] width 170 height 13
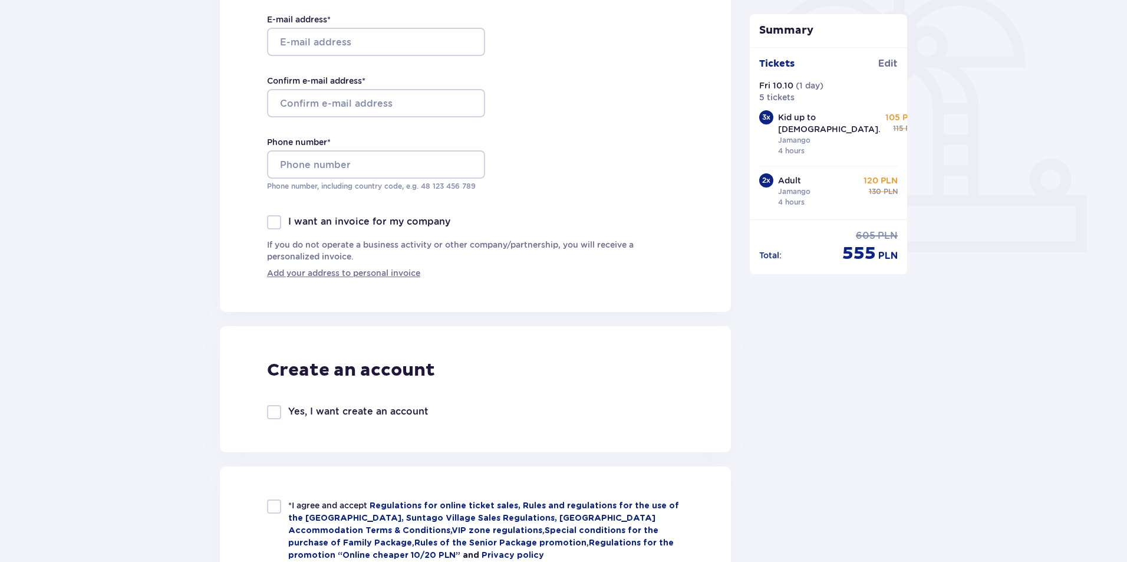
scroll to position [354, 0]
